Goal: Task Accomplishment & Management: Manage account settings

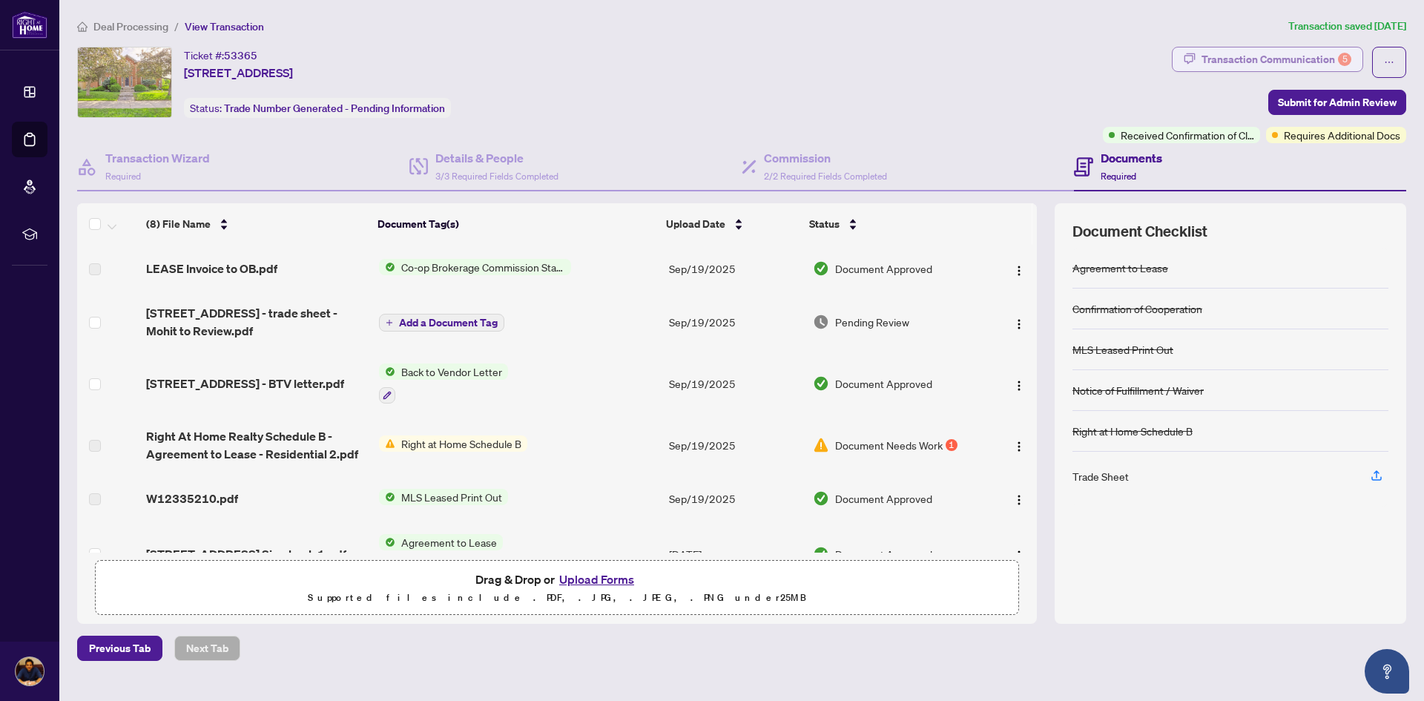
click at [1285, 66] on div "Transaction Communication 5" at bounding box center [1276, 59] width 150 height 24
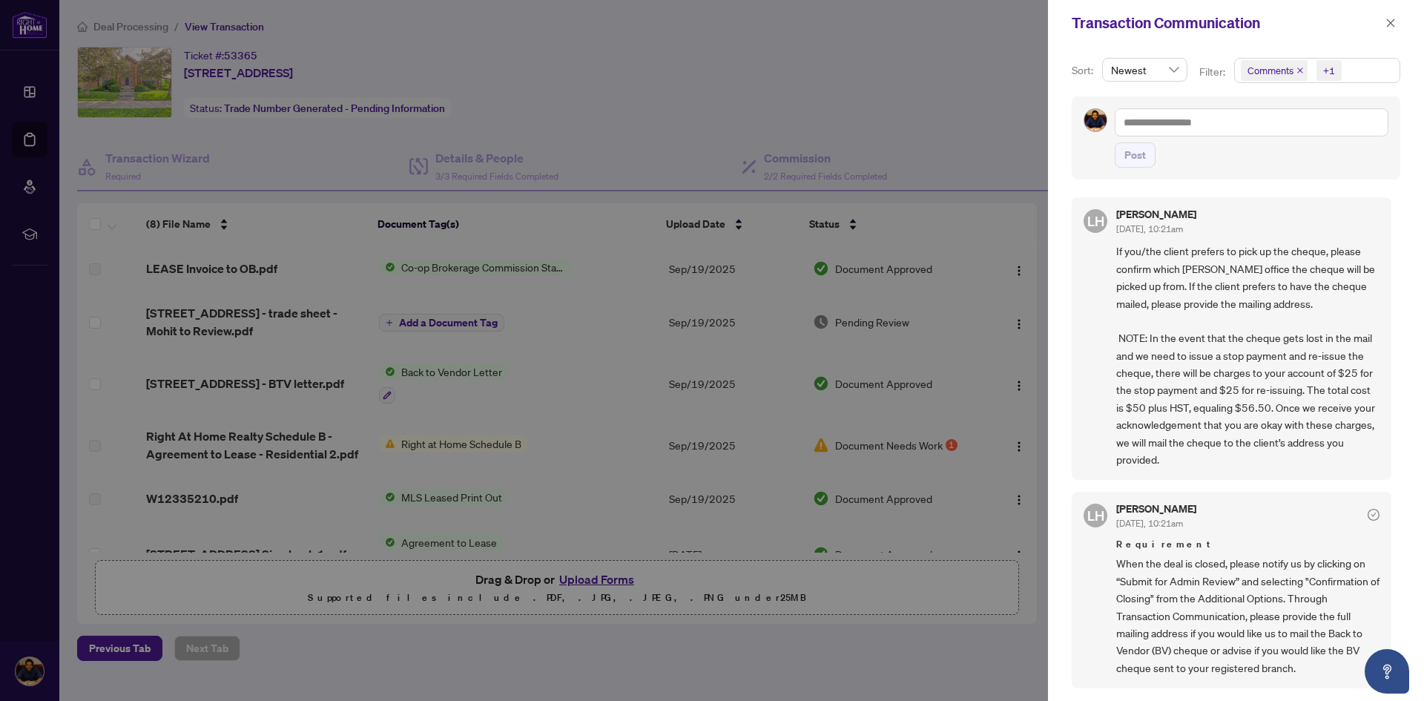
click at [720, 104] on div at bounding box center [712, 350] width 1424 height 701
click at [1397, 24] on button "button" at bounding box center [1390, 23] width 19 height 18
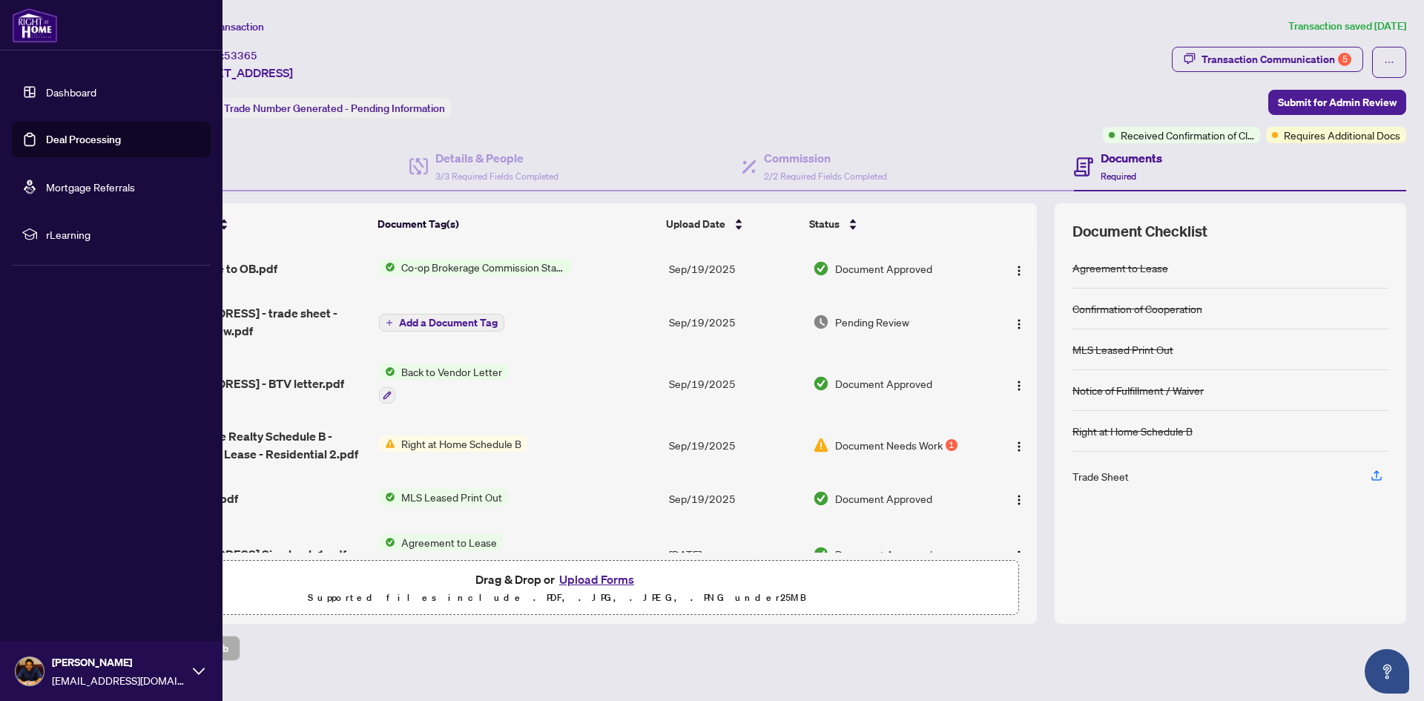
click at [51, 92] on link "Dashboard" at bounding box center [71, 91] width 50 height 13
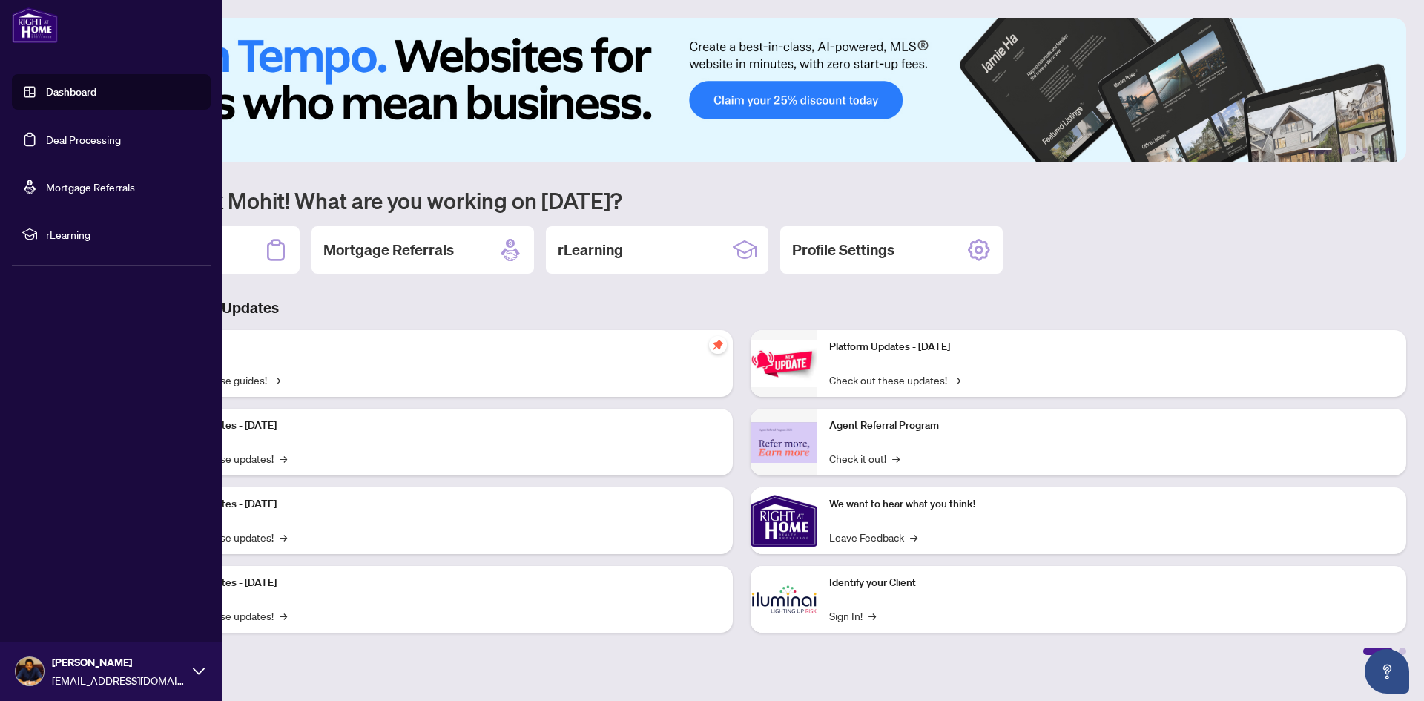
click at [67, 142] on link "Deal Processing" at bounding box center [83, 139] width 75 height 13
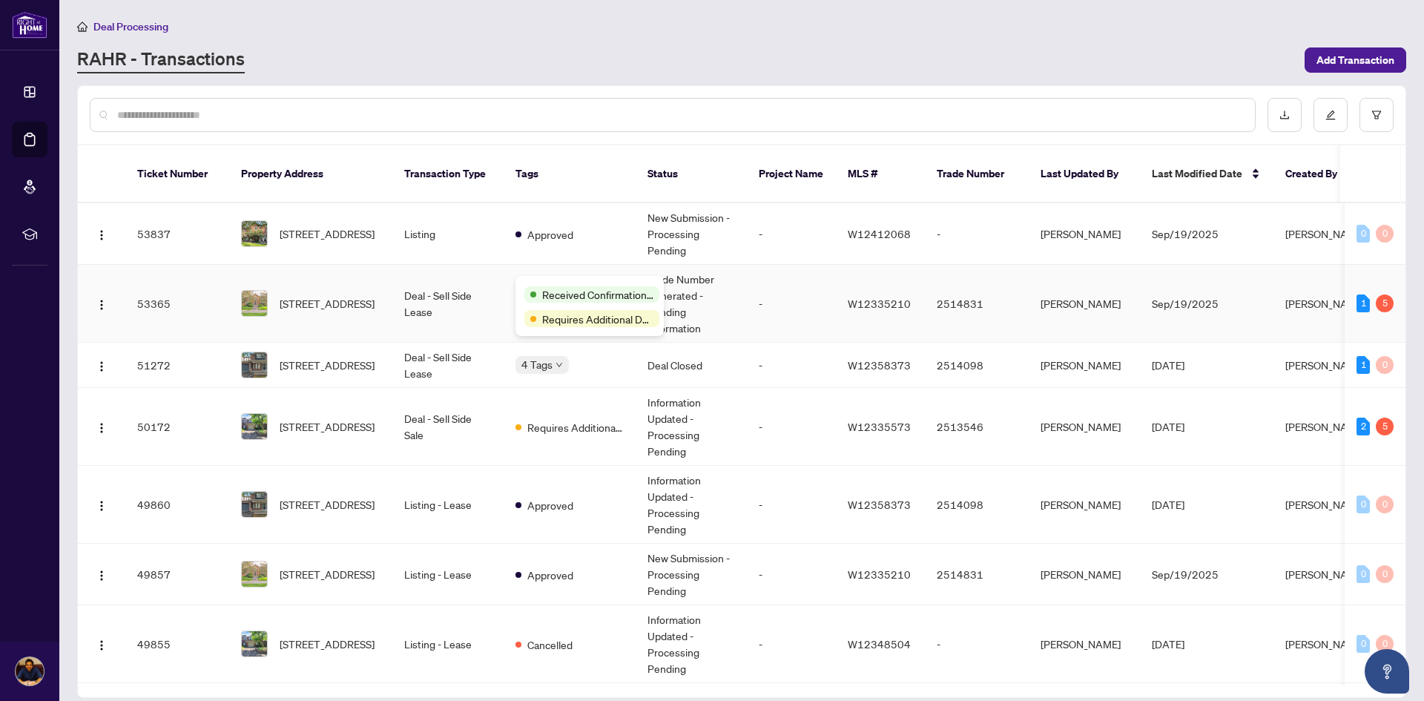
click at [556, 283] on div "Received Confirmation of Closing Requires Additional Docs" at bounding box center [589, 306] width 148 height 60
click at [288, 295] on span "[STREET_ADDRESS]" at bounding box center [327, 303] width 95 height 16
